Goal: Task Accomplishment & Management: Manage account settings

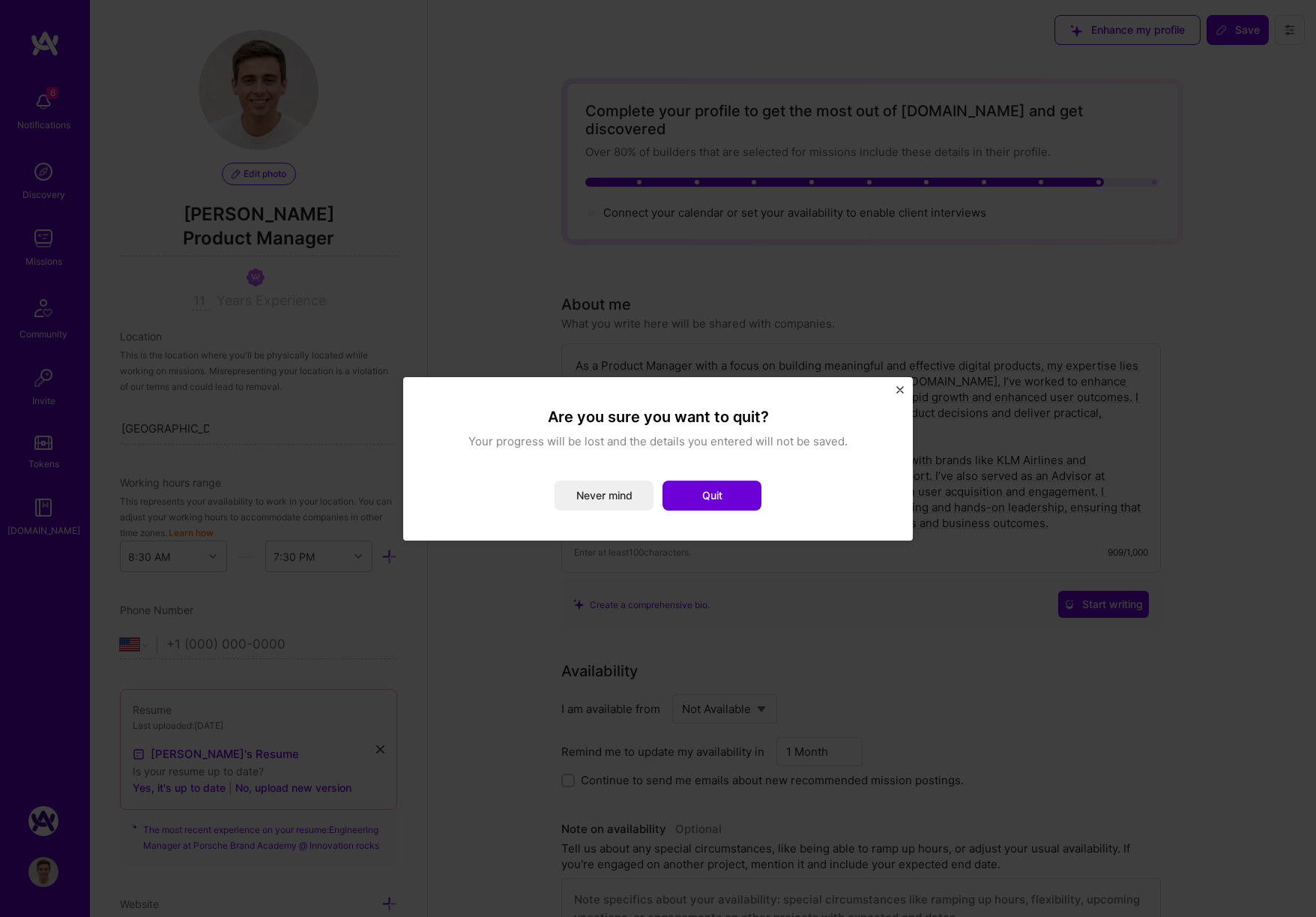
select select "US"
select select "Not Available"
select select "1 Month"
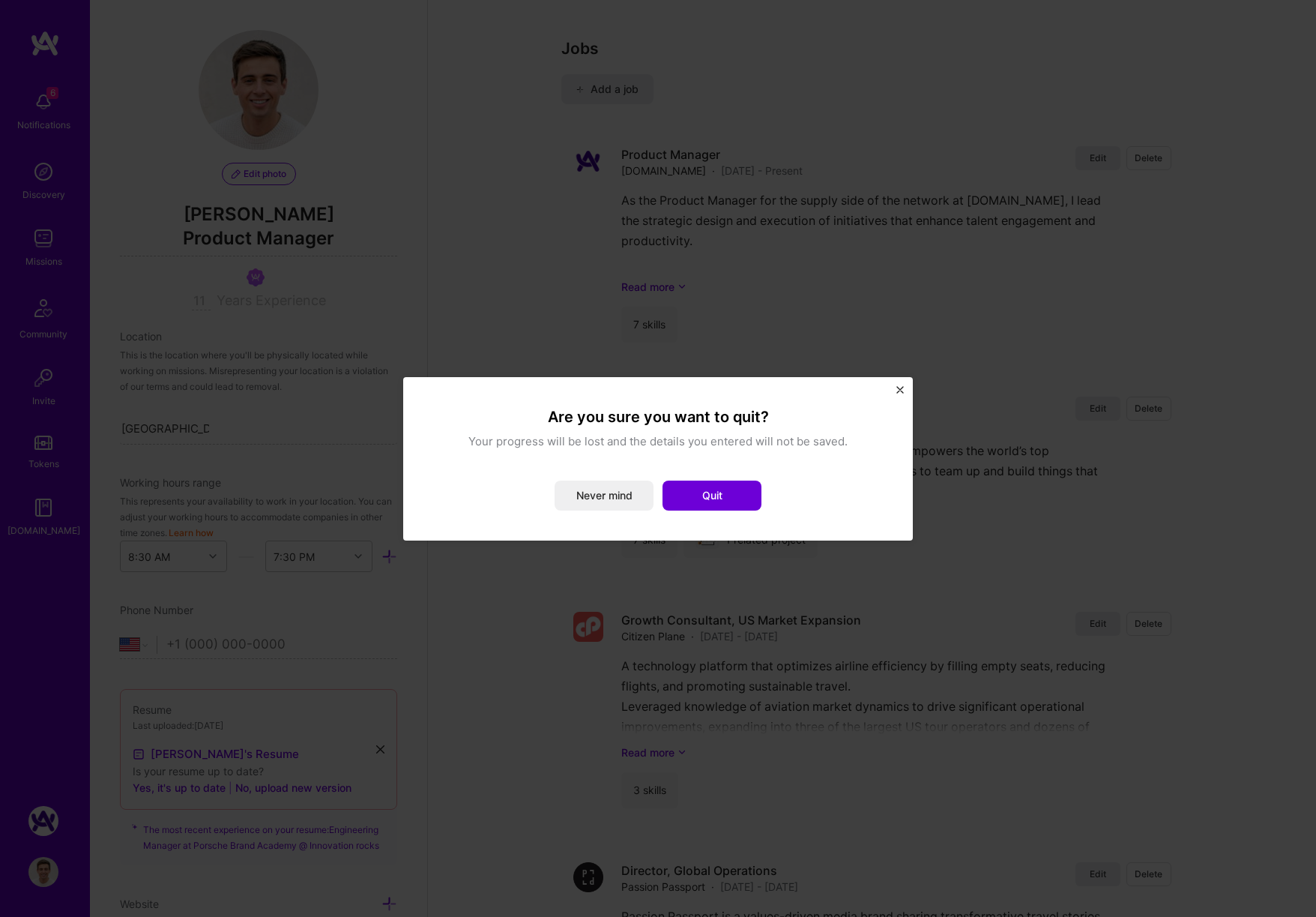
scroll to position [718, 0]
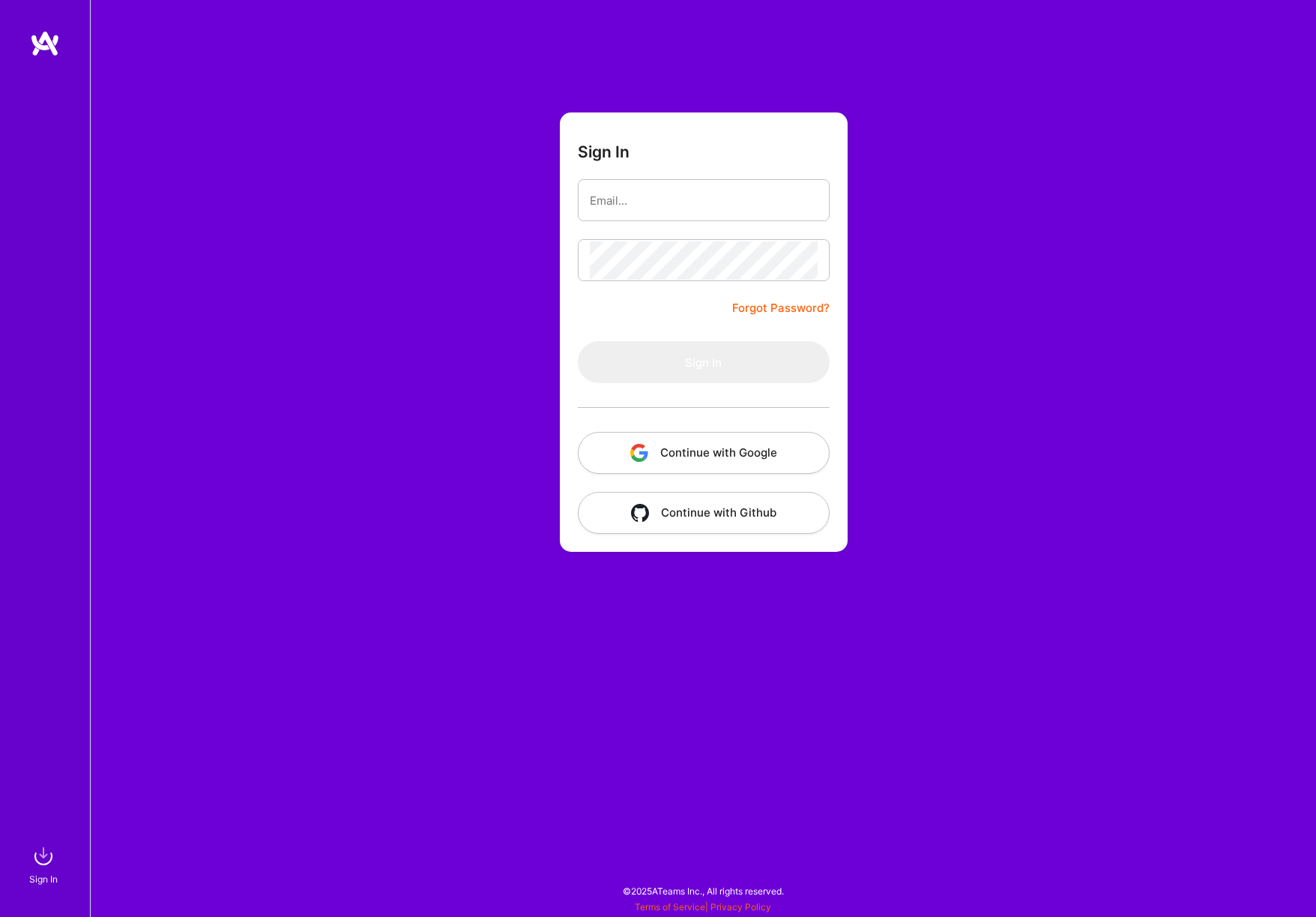
click at [740, 462] on button "Continue with Google" at bounding box center [704, 453] width 252 height 42
